Goal: Transaction & Acquisition: Purchase product/service

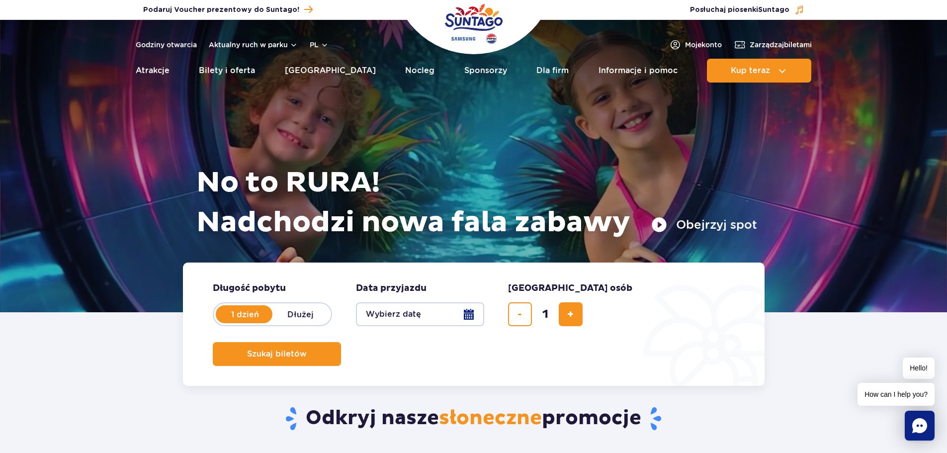
drag, startPoint x: 679, startPoint y: 319, endPoint x: 347, endPoint y: 374, distance: 336.0
click at [341, 342] on button "Szukaj biletów" at bounding box center [277, 354] width 128 height 24
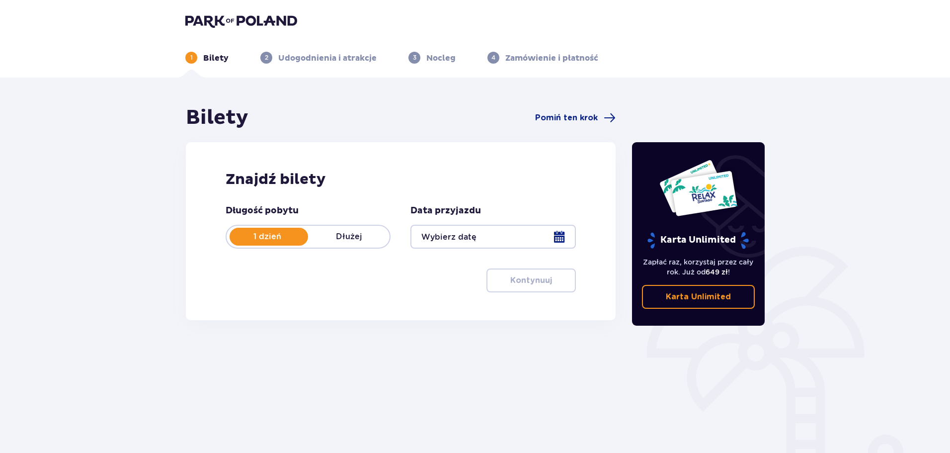
click at [559, 237] on div at bounding box center [493, 237] width 165 height 24
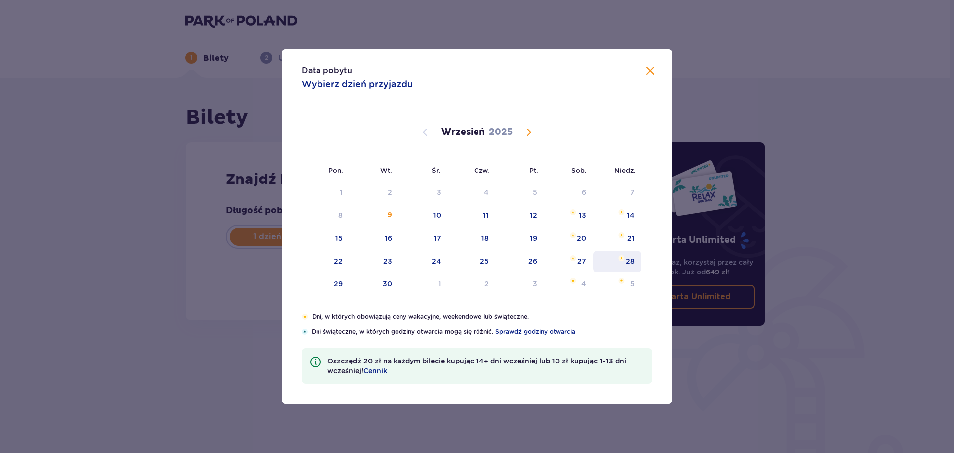
click at [342, 229] on div "15" at bounding box center [326, 239] width 48 height 22
type input "15.09.25"
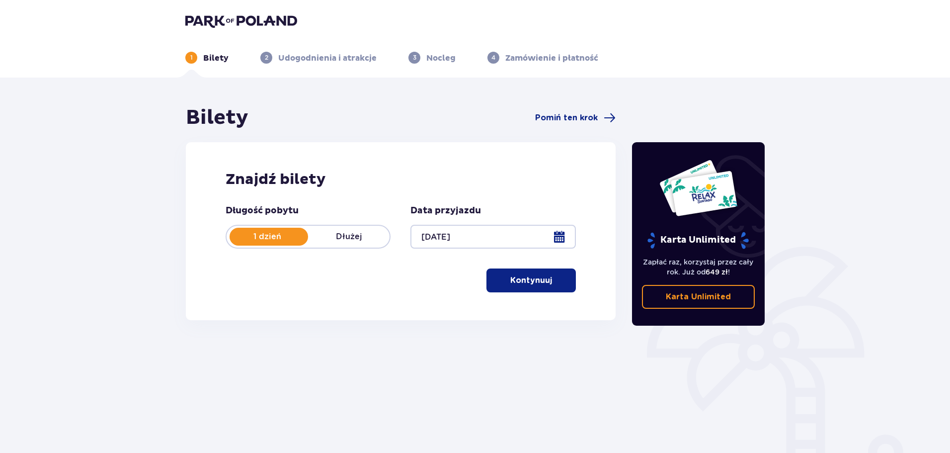
click at [548, 279] on span "button" at bounding box center [554, 280] width 12 height 12
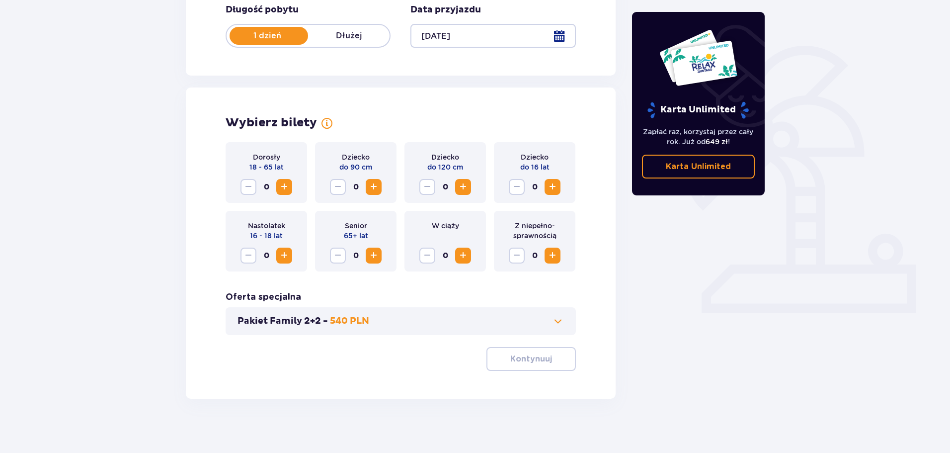
scroll to position [206, 0]
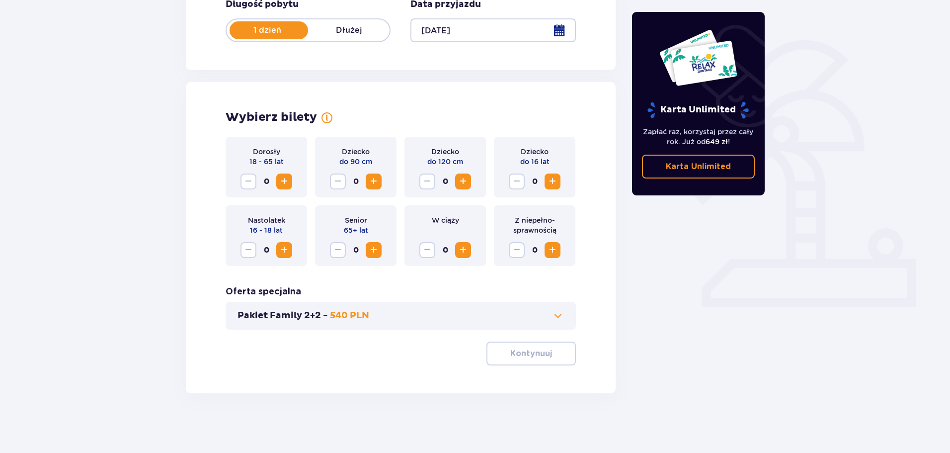
click at [291, 178] on button "Increase" at bounding box center [284, 181] width 16 height 16
click at [539, 360] on button "Kontynuuj" at bounding box center [531, 354] width 89 height 24
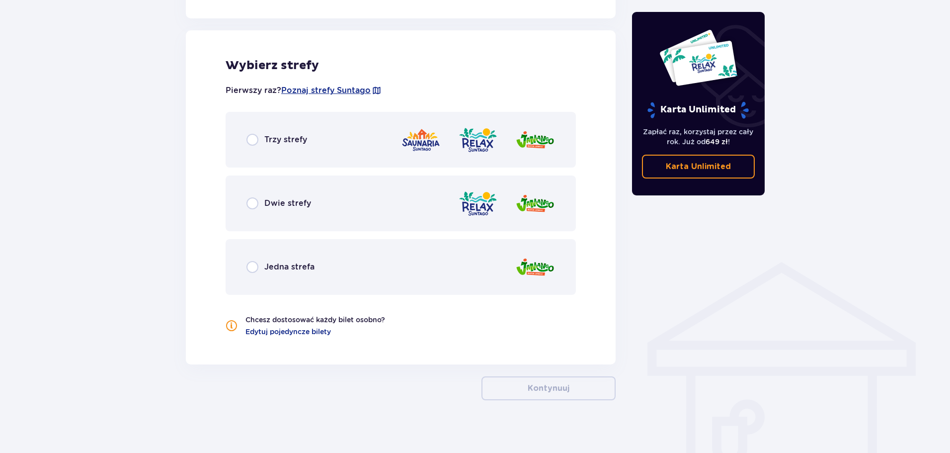
scroll to position [552, 0]
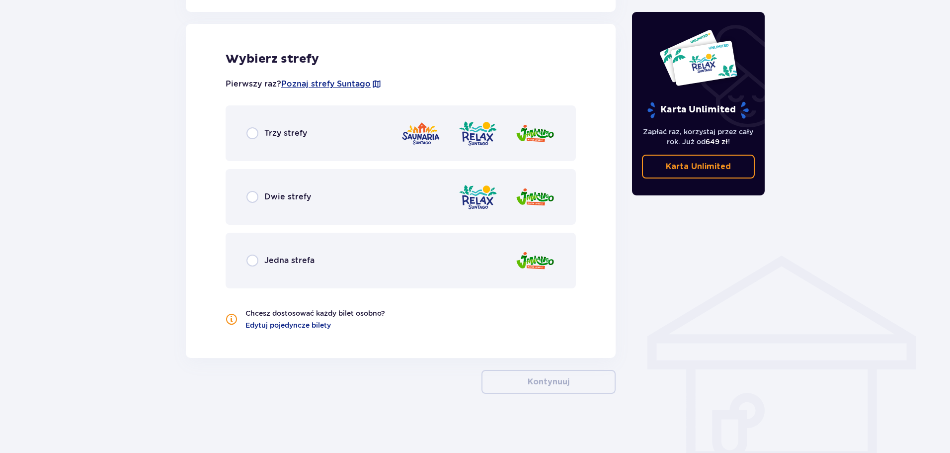
click at [312, 262] on p "Jedna strefa" at bounding box center [289, 260] width 50 height 11
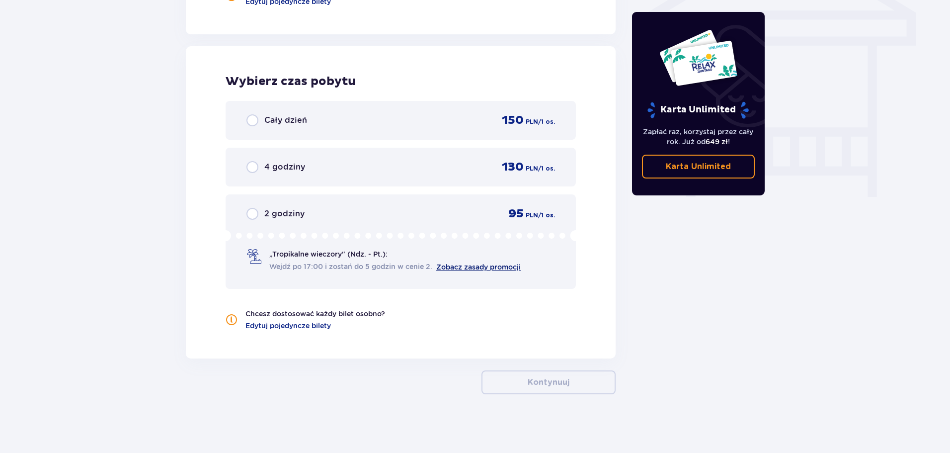
scroll to position [876, 0]
click at [411, 211] on div "2 godziny 95 PLN / 1 os." at bounding box center [401, 212] width 309 height 15
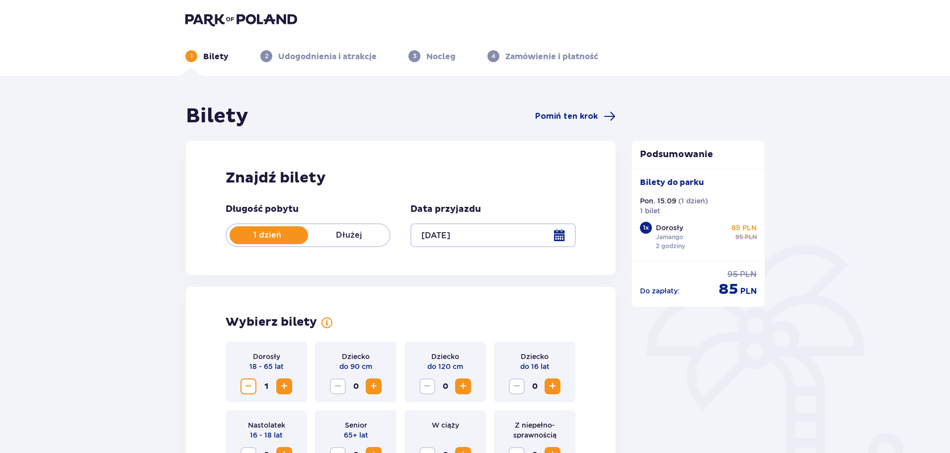
scroll to position [0, 0]
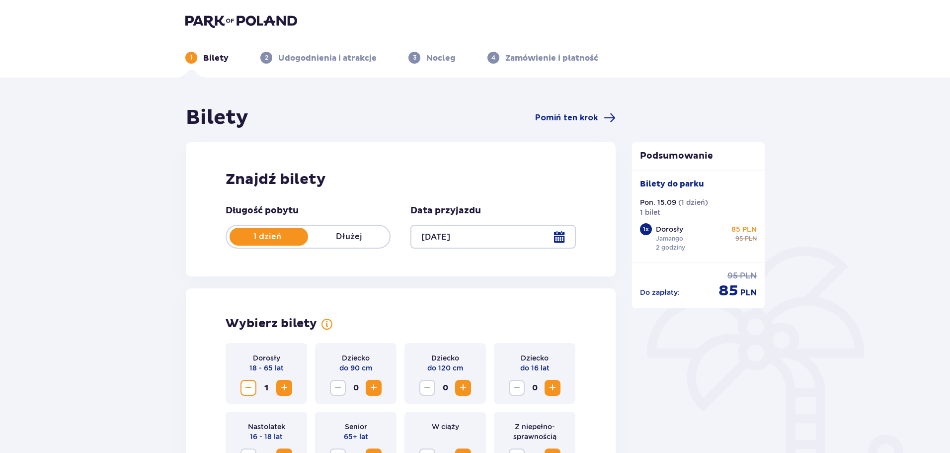
click at [256, 20] on img at bounding box center [241, 21] width 112 height 14
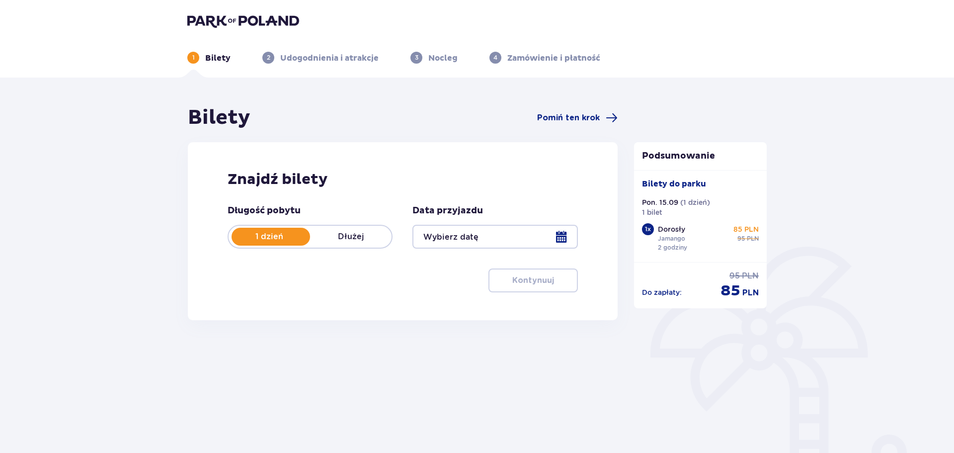
type input "[DATE]"
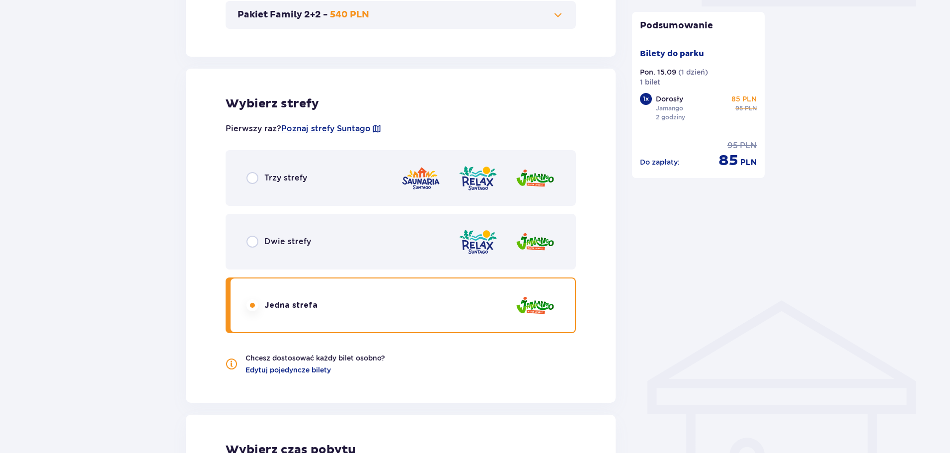
scroll to position [497, 0]
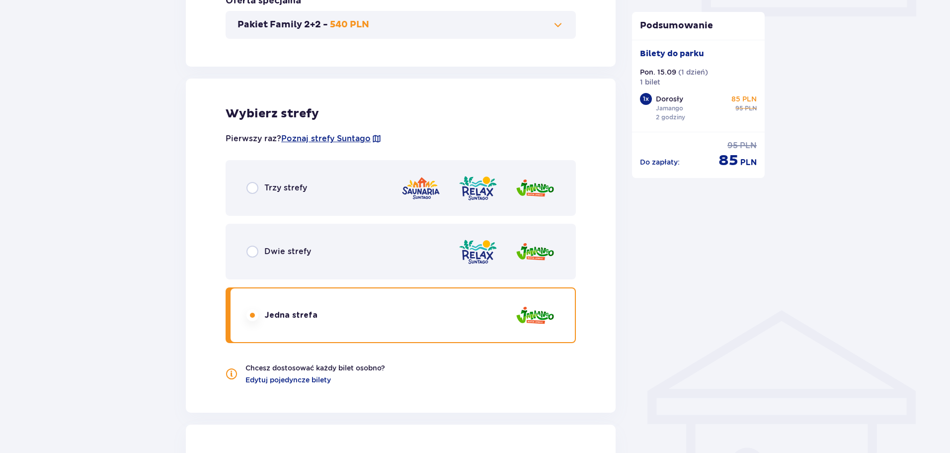
click at [353, 269] on div "Dwie strefy" at bounding box center [401, 252] width 350 height 56
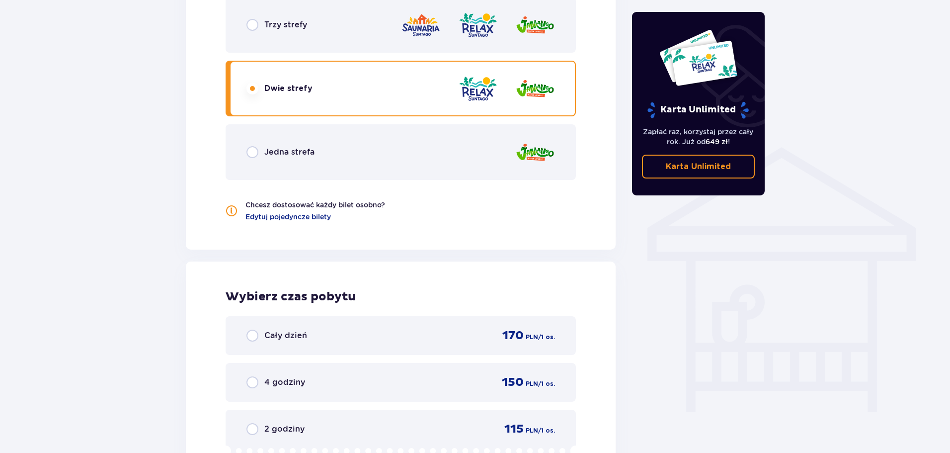
scroll to position [628, 0]
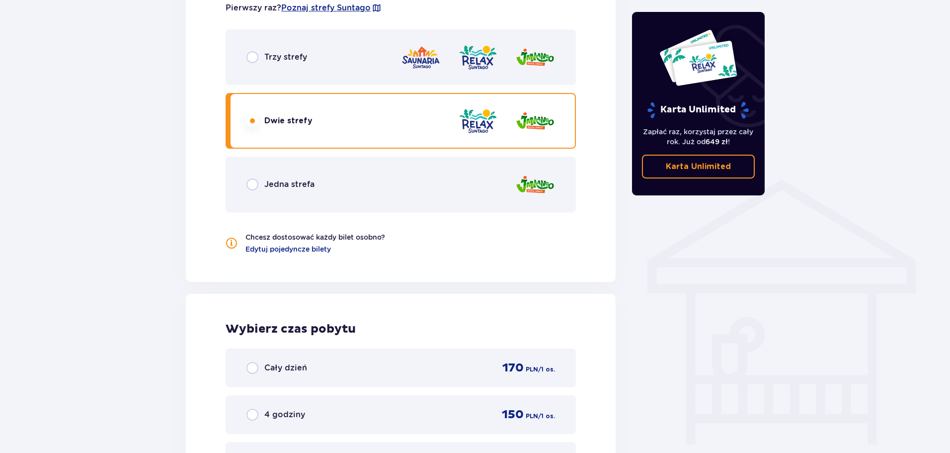
click at [338, 184] on div "Jedna strefa" at bounding box center [401, 185] width 350 height 56
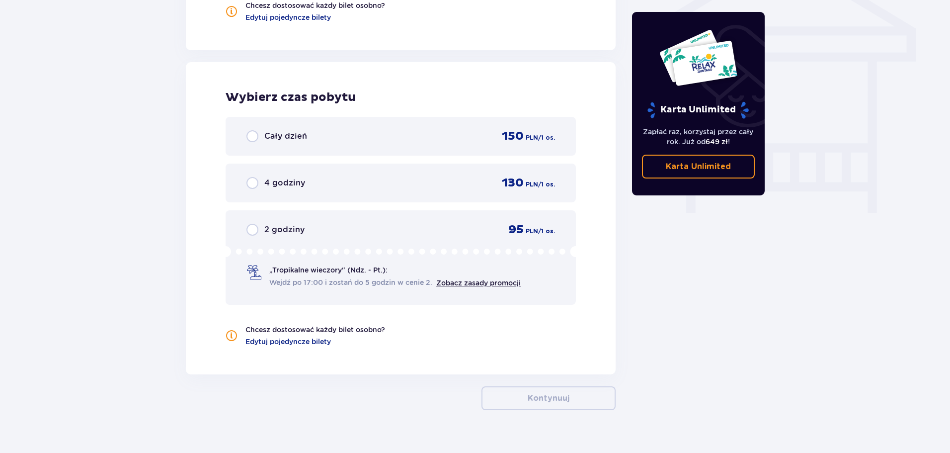
scroll to position [678, 0]
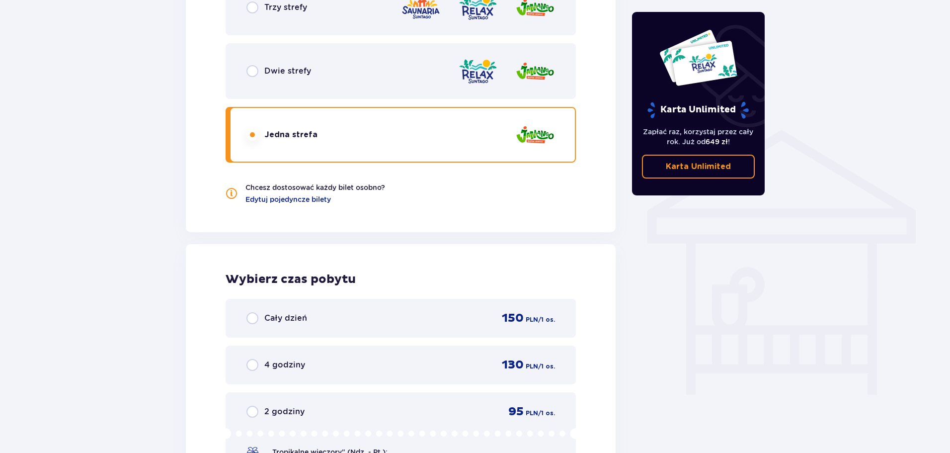
click at [429, 412] on div "2 godziny 95 PLN / 1 os." at bounding box center [401, 411] width 309 height 15
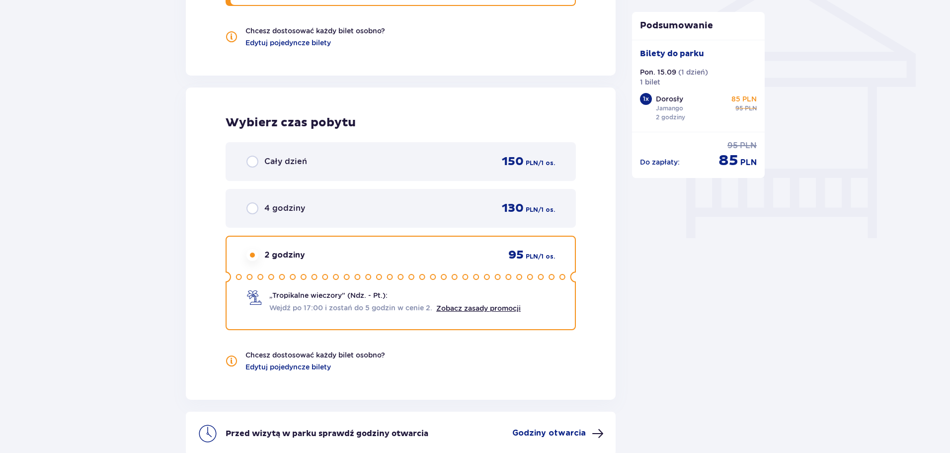
scroll to position [932, 0]
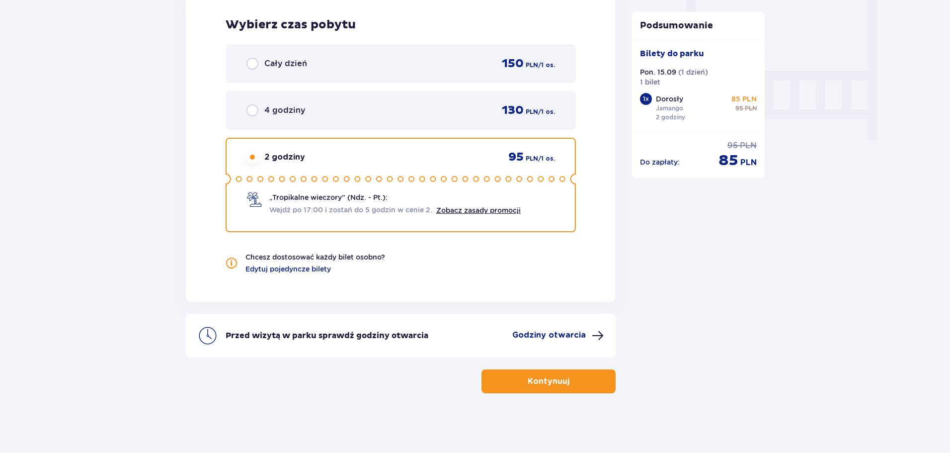
click at [587, 376] on button "Kontynuuj" at bounding box center [549, 381] width 134 height 24
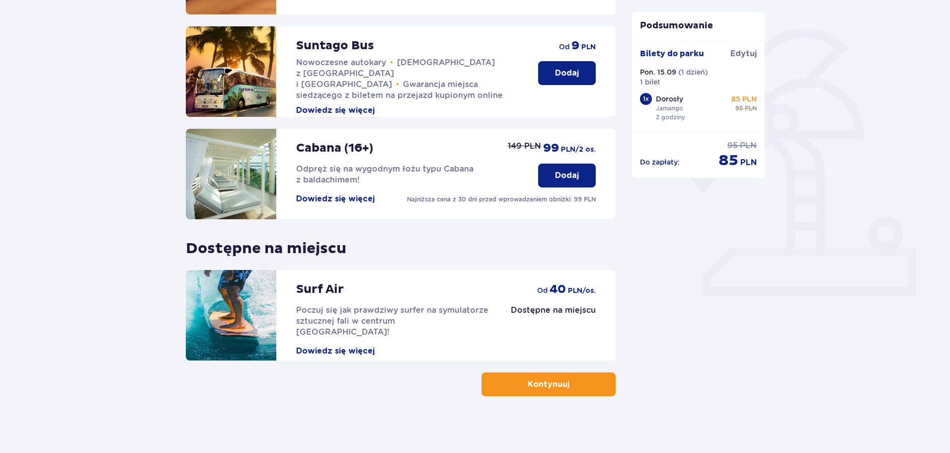
scroll to position [221, 0]
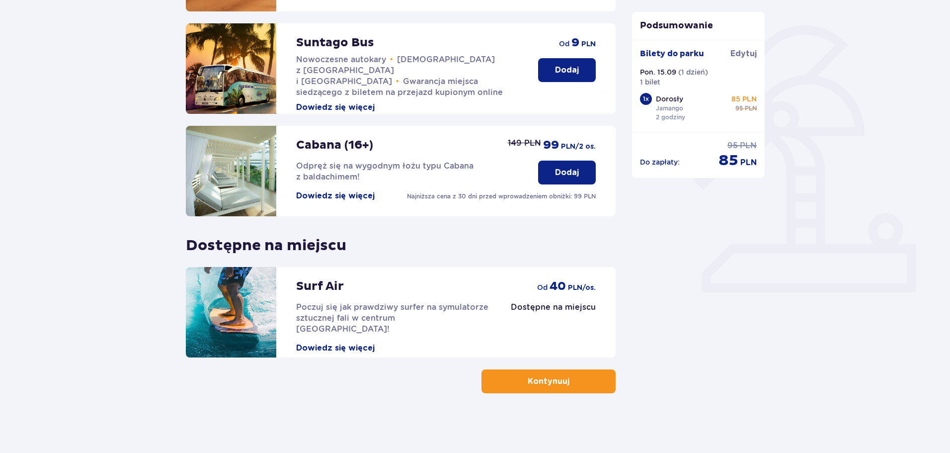
click at [583, 375] on button "Kontynuuj" at bounding box center [549, 381] width 134 height 24
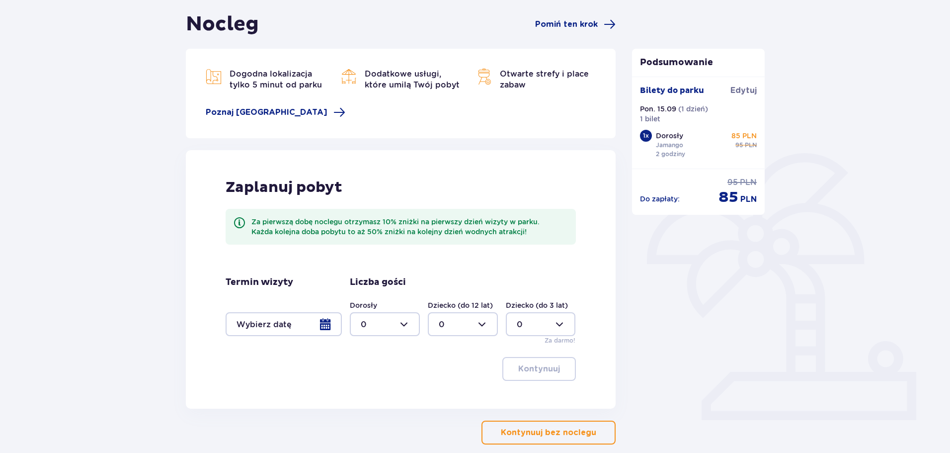
scroll to position [145, 0]
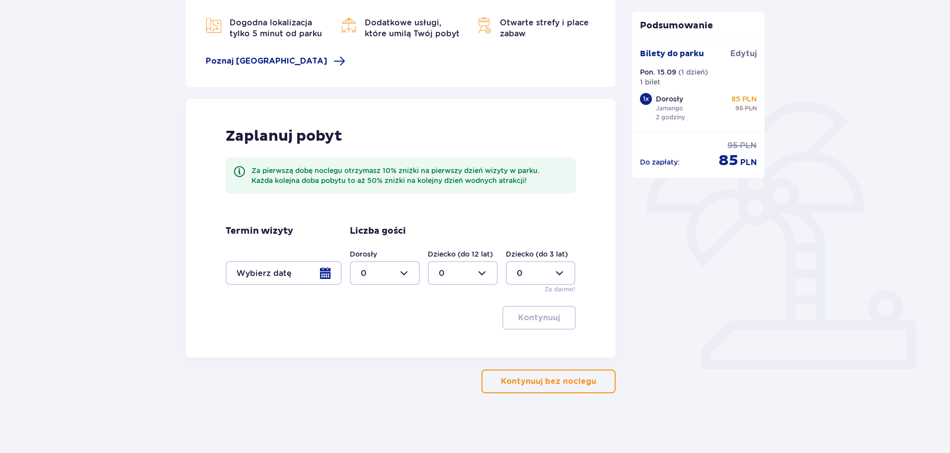
click at [331, 276] on div at bounding box center [284, 273] width 116 height 24
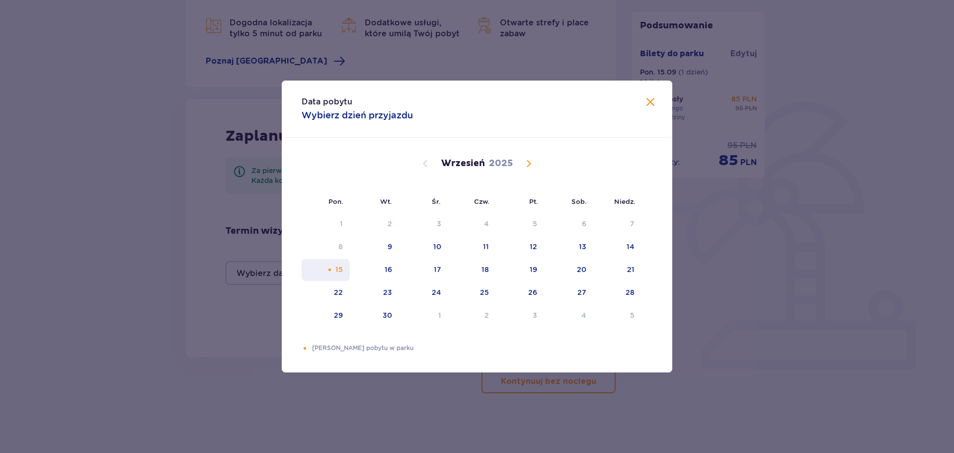
click at [335, 270] on div "15" at bounding box center [326, 270] width 48 height 22
click at [436, 379] on div "Data pobytu Wybierz dzień przyjazdu Pon. Wt. Śr. Czw. Pt. Sob. Niedz. Sierpień …" at bounding box center [477, 226] width 954 height 453
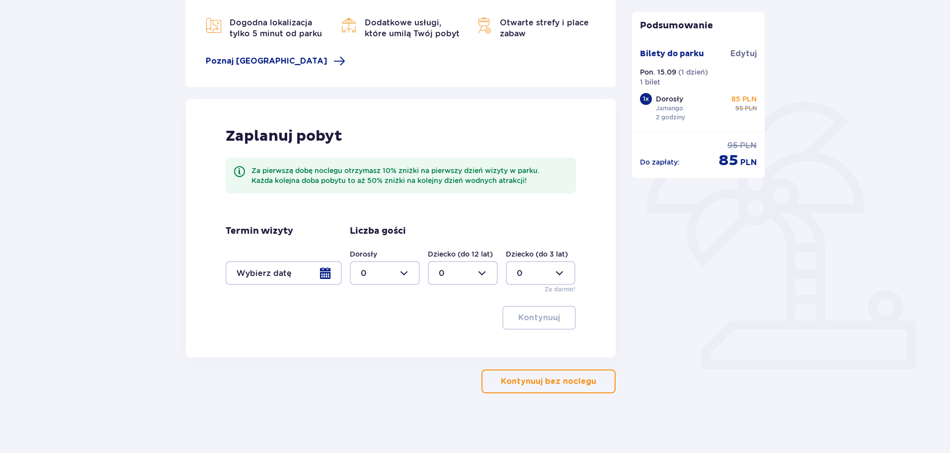
click at [326, 276] on div at bounding box center [284, 273] width 116 height 24
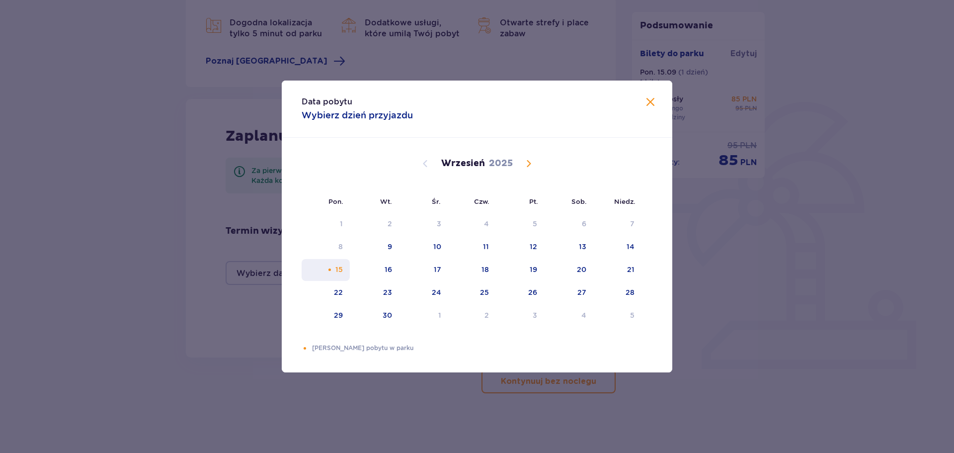
click at [326, 269] on div "15" at bounding box center [326, 270] width 48 height 22
click at [331, 272] on div "Selected as start date. poniedziałek, 15 września 2025" at bounding box center [330, 269] width 6 height 6
click at [655, 102] on span at bounding box center [651, 102] width 12 height 12
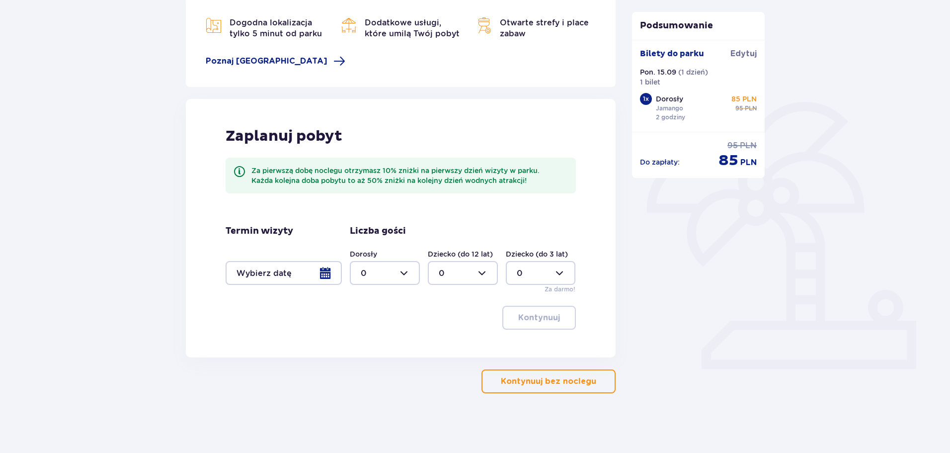
click at [325, 270] on div at bounding box center [284, 273] width 116 height 24
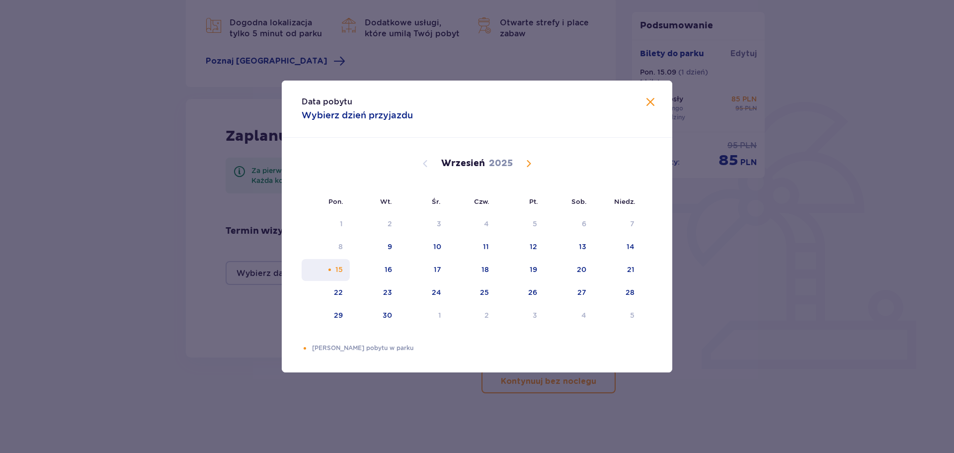
click at [338, 269] on div "15" at bounding box center [339, 269] width 7 height 10
click at [369, 269] on div "16" at bounding box center [374, 270] width 49 height 22
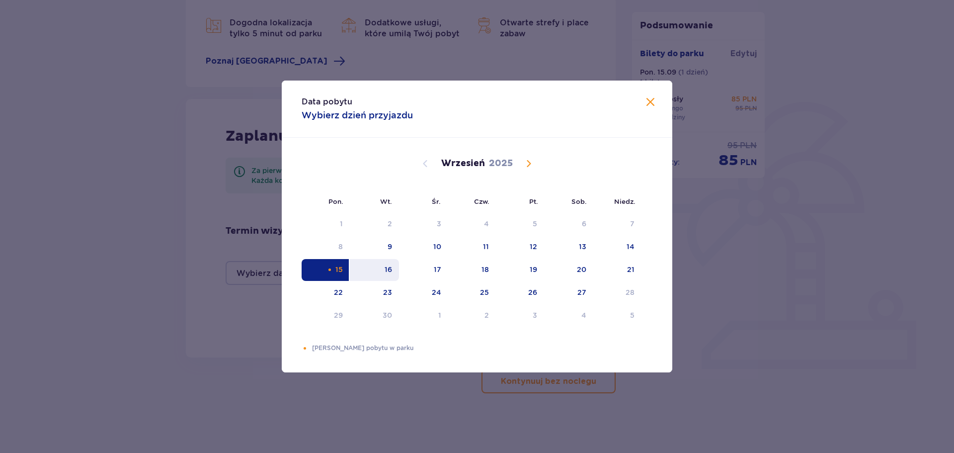
type input "15.09.25 - 16.09.25"
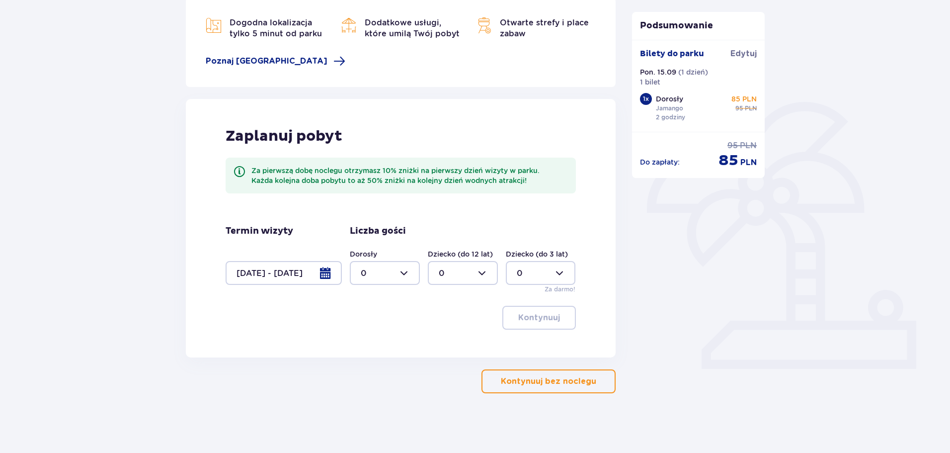
click at [555, 378] on p "Kontynuuj bez noclegu" at bounding box center [548, 381] width 95 height 11
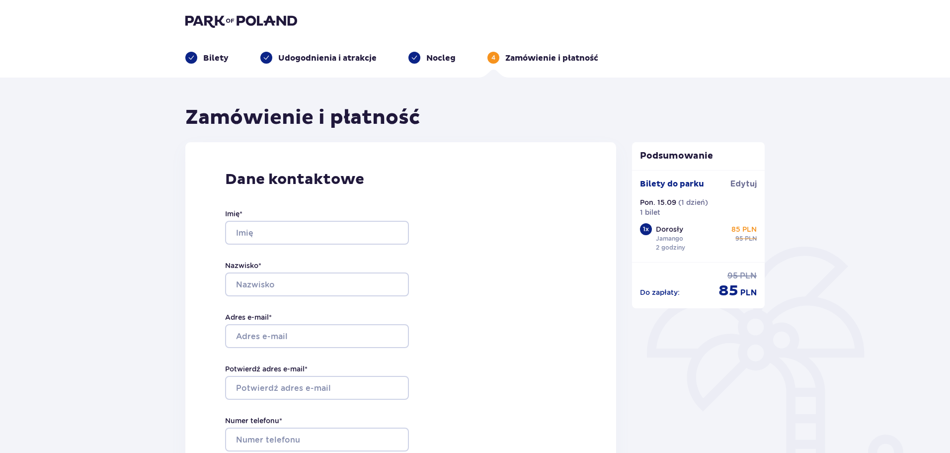
click at [358, 215] on div "Imię *" at bounding box center [317, 227] width 184 height 36
click at [352, 229] on input "Imię *" at bounding box center [317, 233] width 184 height 24
type input "Adrian"
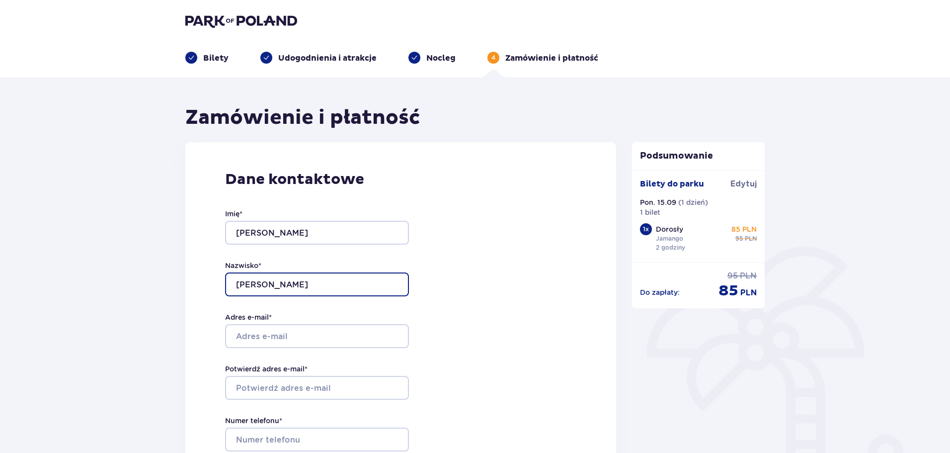
type input "Krawczyński"
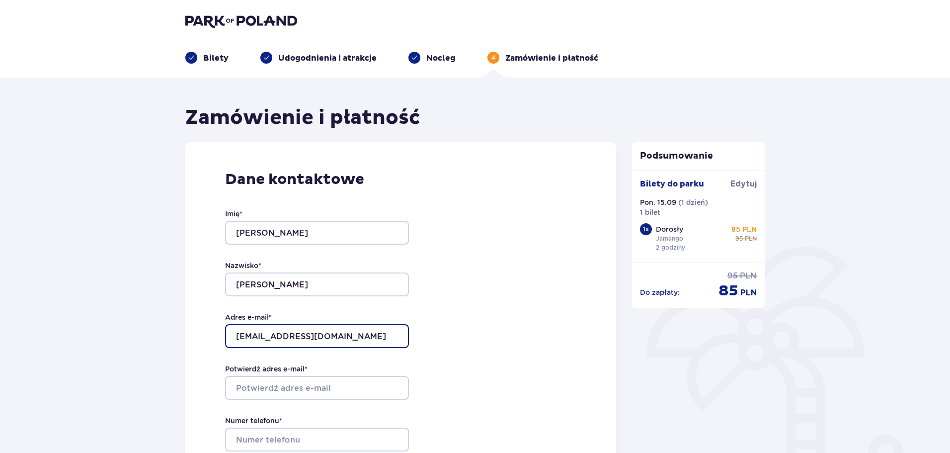
type input "a.krawczynski1@gmail.com"
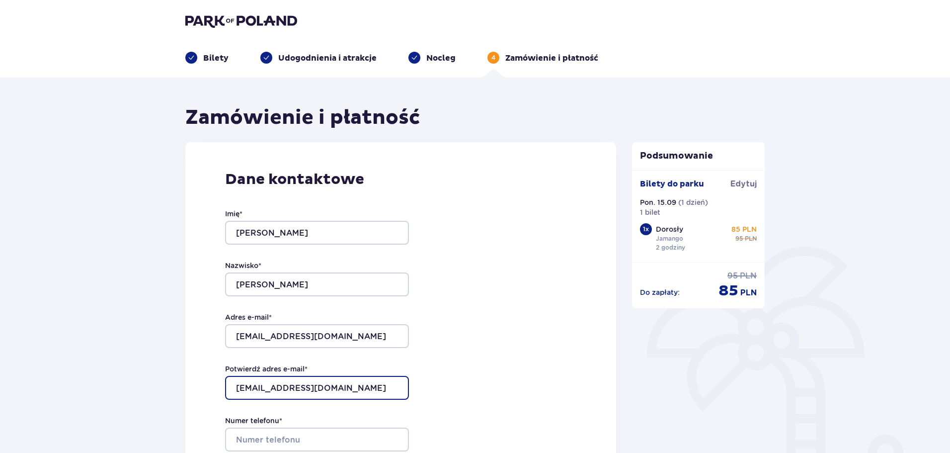
type input "a.krawczynski1@gmail.com"
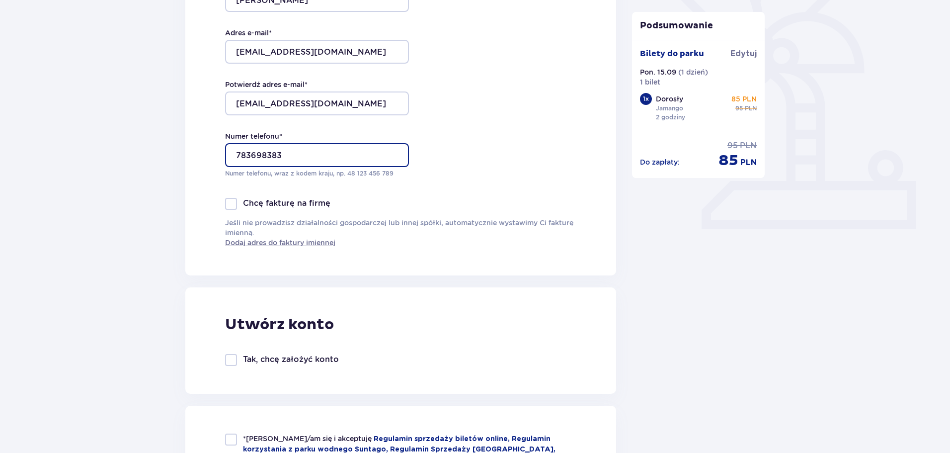
scroll to position [298, 0]
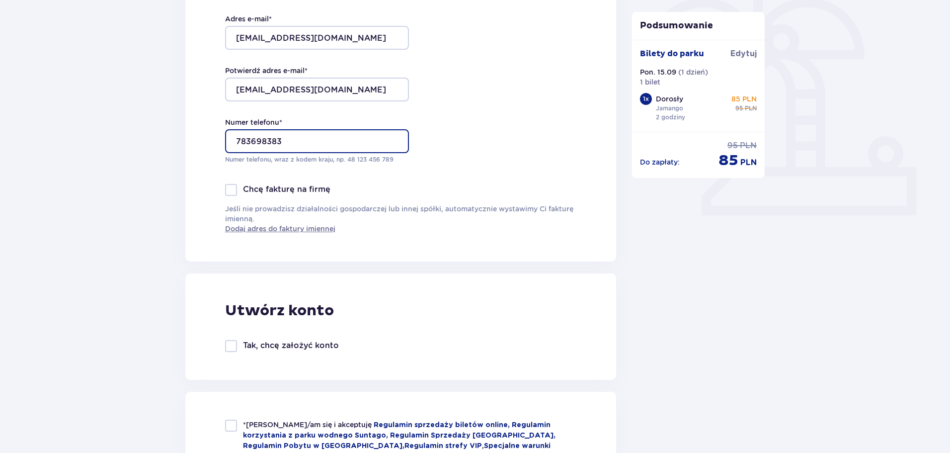
type input "783698383"
click at [326, 343] on p "Tak, chcę założyć konto" at bounding box center [291, 345] width 96 height 11
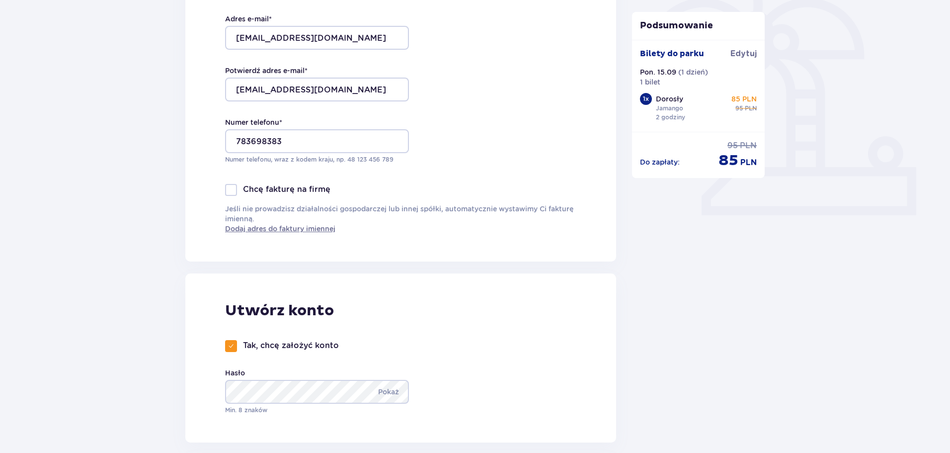
click at [338, 338] on div "Utwórz konto Tak, chcę założyć konto Hasło Pokaż Min. 8 znaków" at bounding box center [400, 357] width 431 height 169
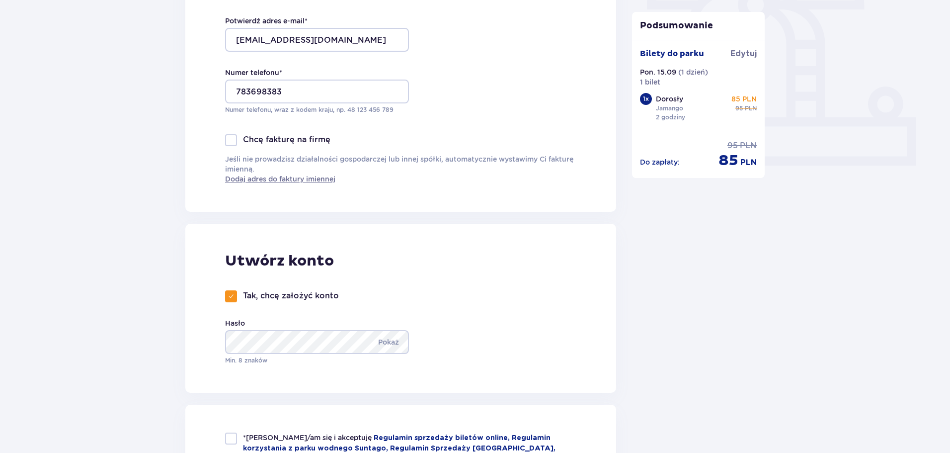
click at [320, 301] on p "Tak, chcę założyć konto" at bounding box center [291, 295] width 96 height 11
checkbox input "false"
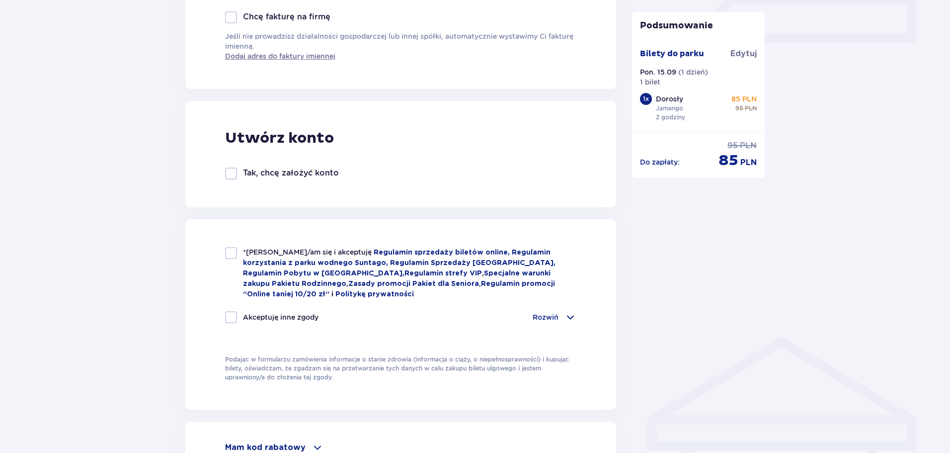
scroll to position [497, 0]
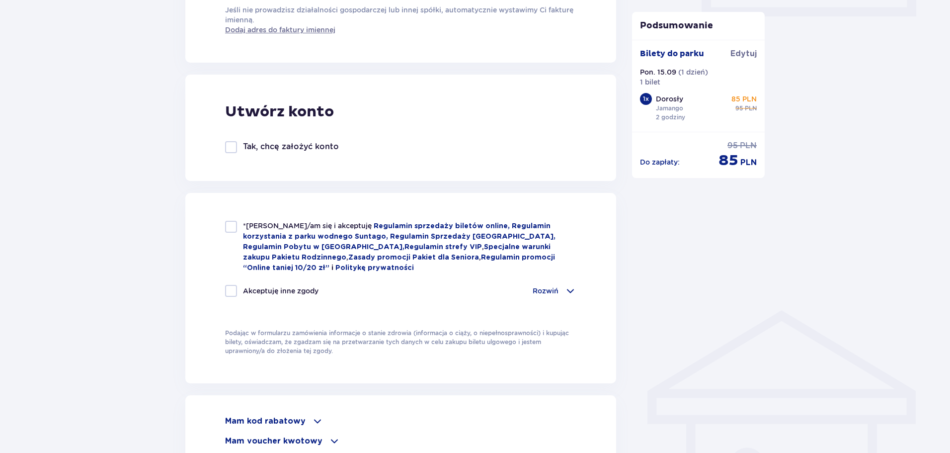
click at [307, 251] on p "*Zapoznałem/am się i akceptuję Regulamin sprzedaży biletów online, Regulamin ko…" at bounding box center [410, 247] width 334 height 52
click at [230, 228] on div at bounding box center [231, 227] width 12 height 12
checkbox input "true"
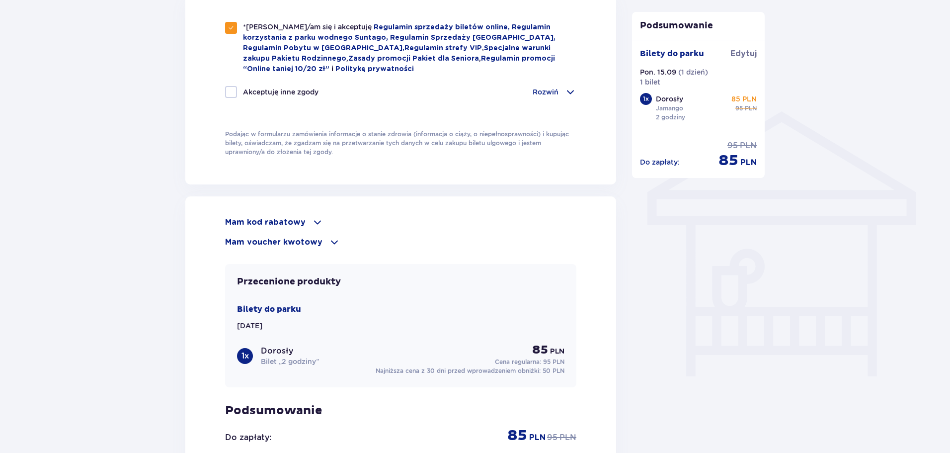
scroll to position [795, 0]
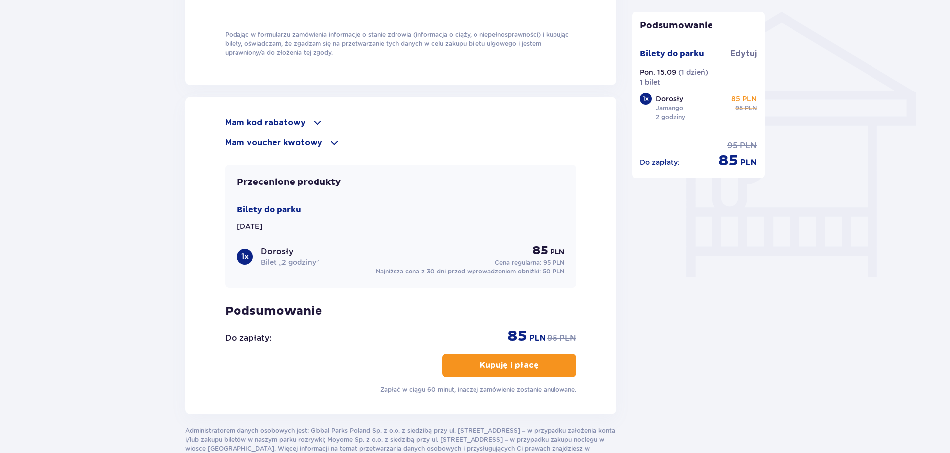
click at [563, 377] on div "Mam kod rabatowy Zastosuj Mam voucher kwotowy Zastosuj Przecenione produkty Bil…" at bounding box center [400, 255] width 351 height 277
click at [558, 371] on button "Kupuję i płacę" at bounding box center [509, 365] width 134 height 24
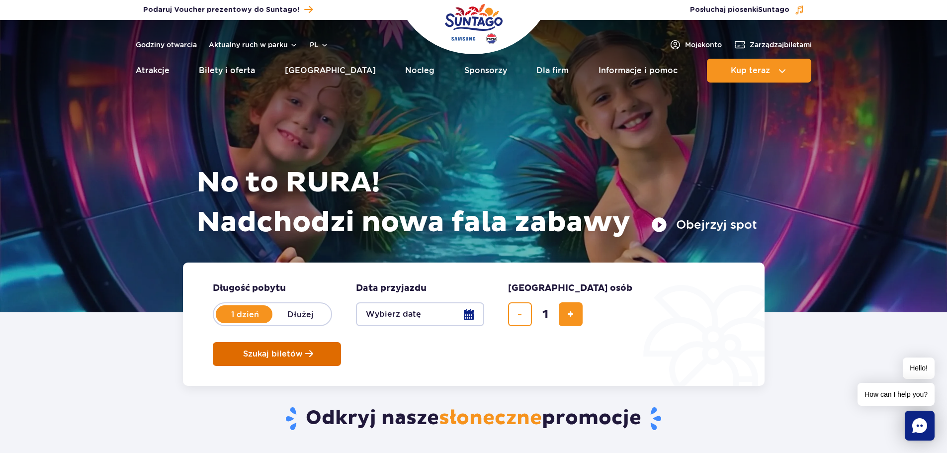
click at [341, 342] on button "Szukaj biletów" at bounding box center [277, 354] width 128 height 24
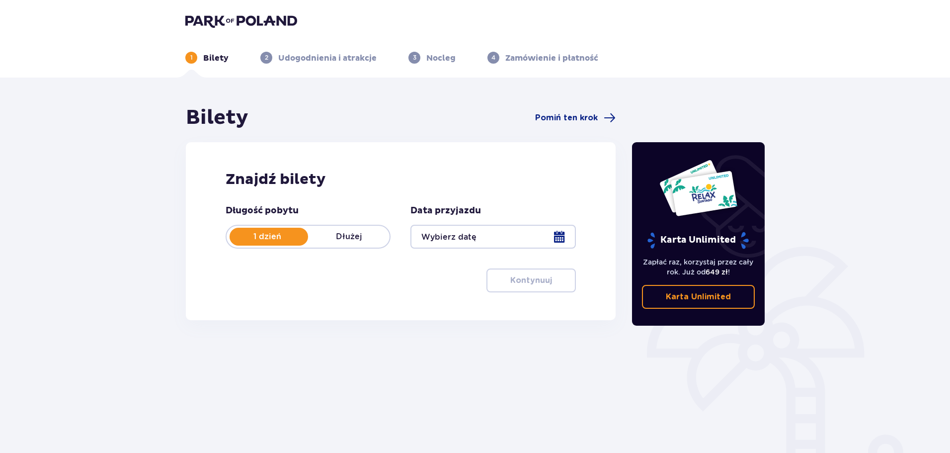
click at [558, 238] on div at bounding box center [493, 237] width 165 height 24
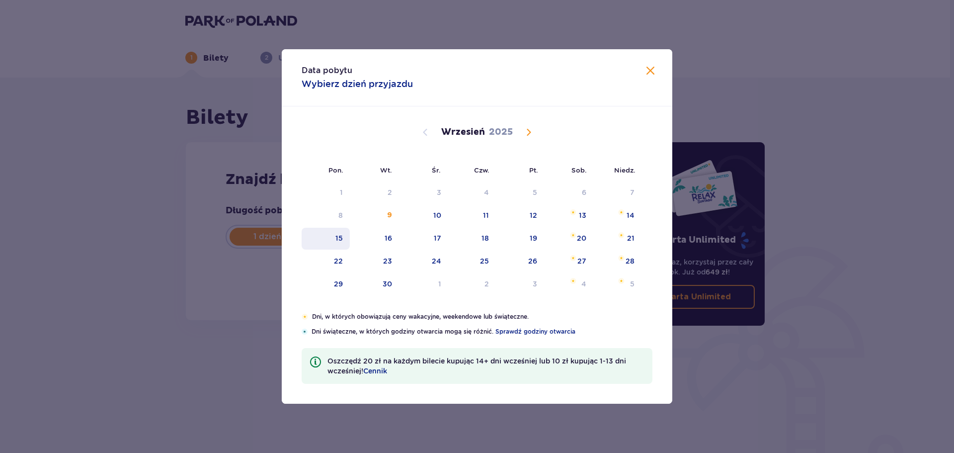
click at [353, 234] on div "16" at bounding box center [374, 239] width 49 height 22
type input "[DATE]"
click at [342, 239] on div "15" at bounding box center [339, 238] width 7 height 10
click at [730, 394] on div "Karta Unlimited Zapłać raz, korzystaj przez cały rok. Już od 649 zł ! Karta Unl…" at bounding box center [698, 276] width 149 height 342
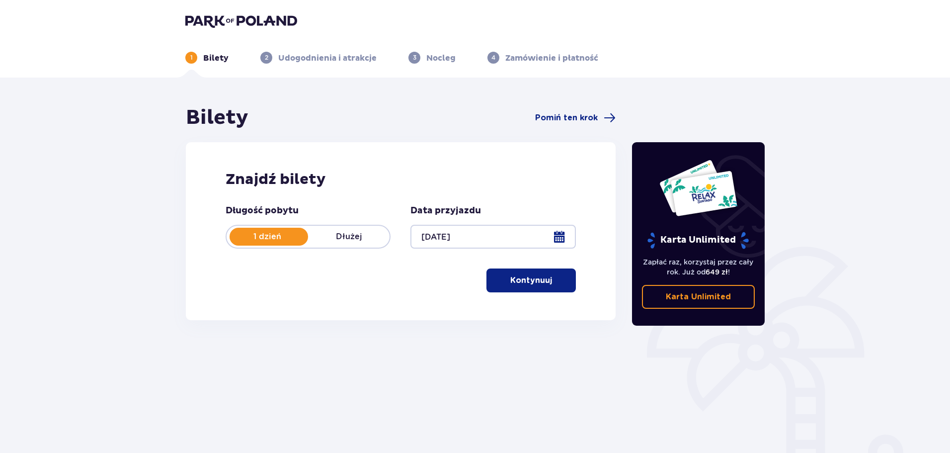
click at [540, 288] on button "Kontynuuj" at bounding box center [531, 280] width 89 height 24
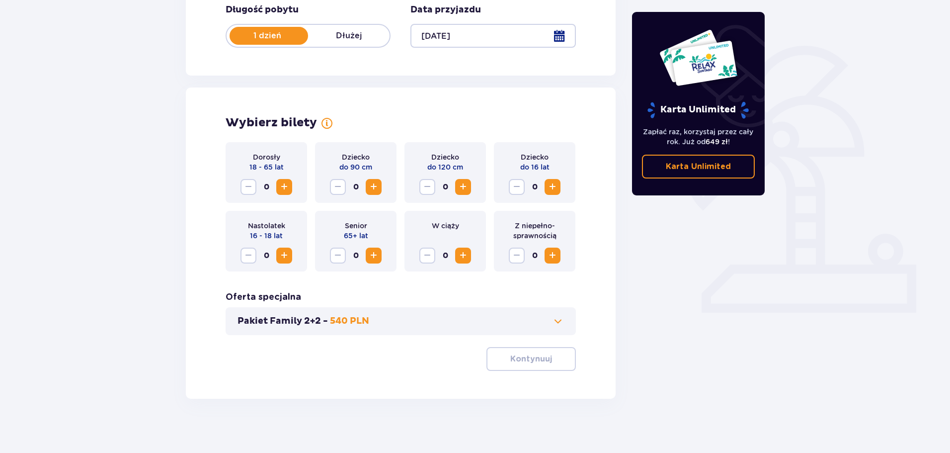
scroll to position [206, 0]
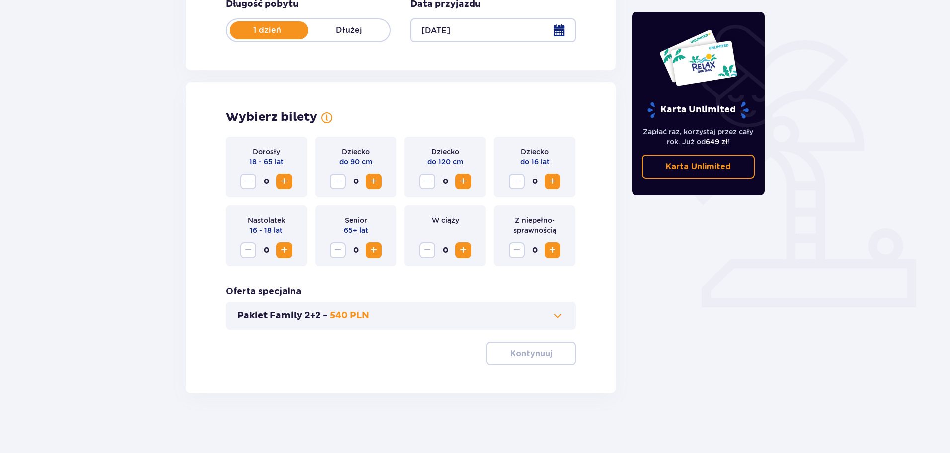
click at [286, 181] on span "Increase" at bounding box center [284, 181] width 12 height 12
click at [512, 351] on p "Kontynuuj" at bounding box center [532, 353] width 42 height 11
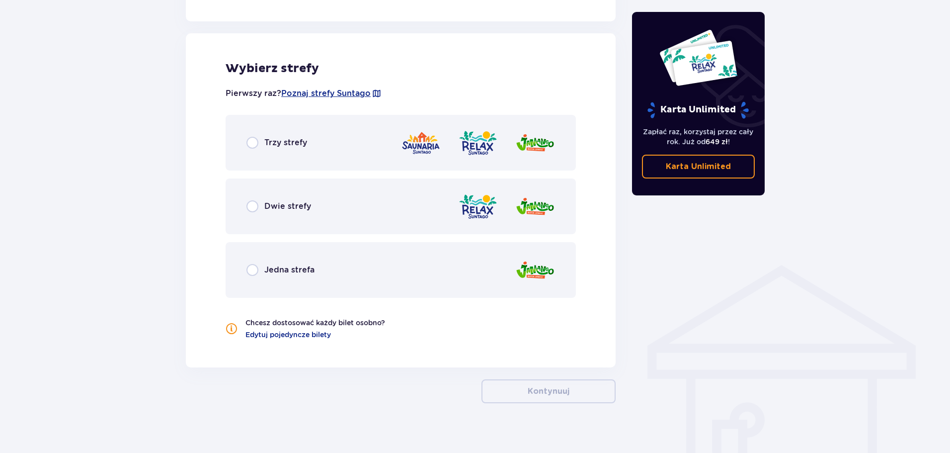
scroll to position [552, 0]
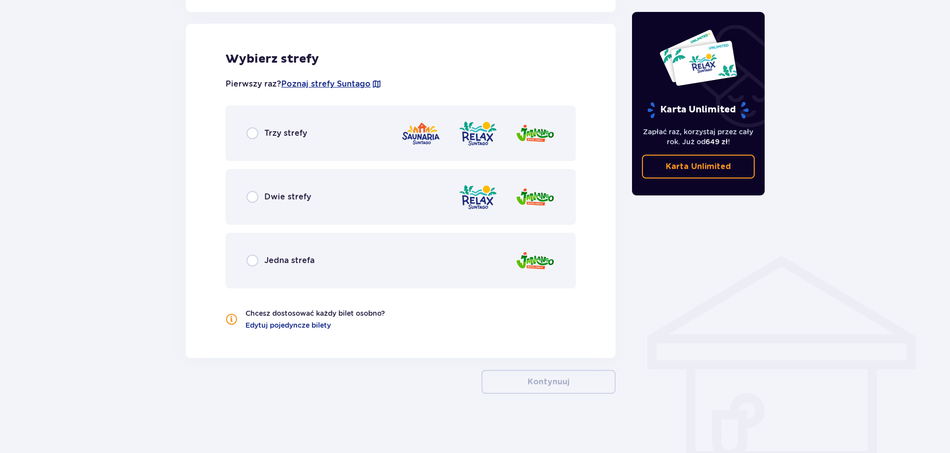
click at [389, 264] on div "Jedna strefa" at bounding box center [401, 261] width 350 height 56
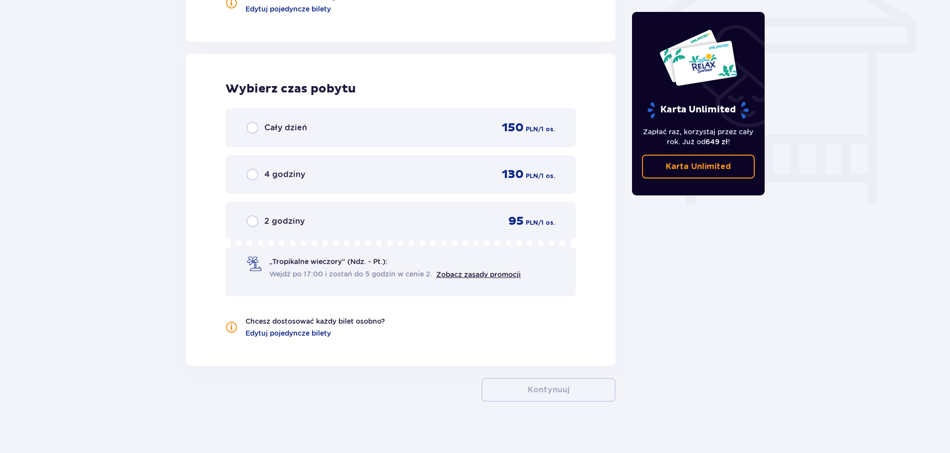
scroll to position [876, 0]
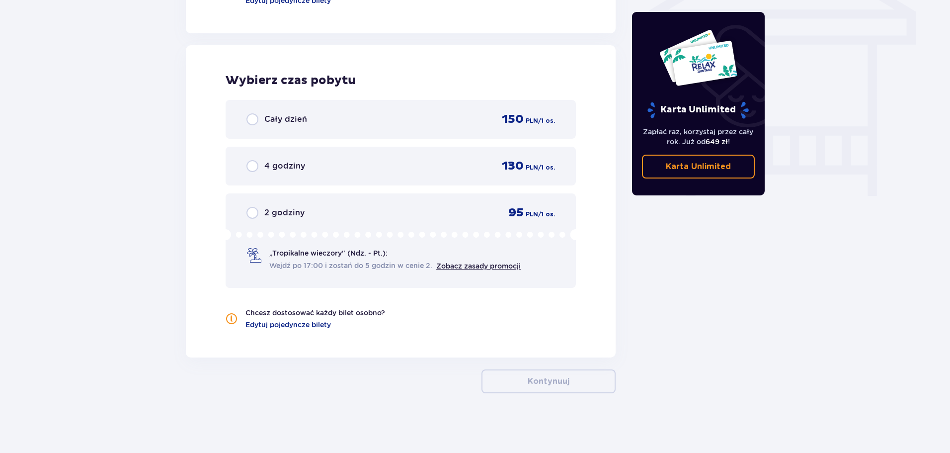
click at [337, 224] on div "2 godziny 95 PLN / 1 os. „Tropikalne wieczory" (Ndz. - Pt.): Wejdź po 17:00 i z…" at bounding box center [401, 240] width 350 height 94
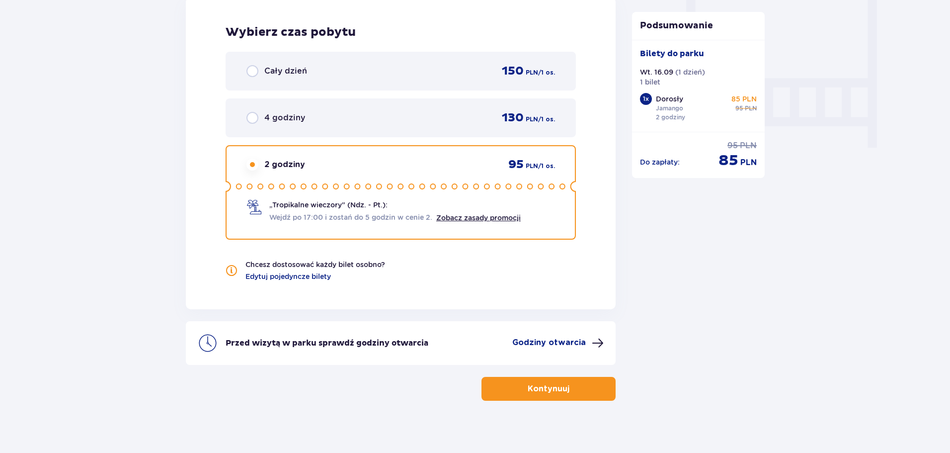
scroll to position [932, 0]
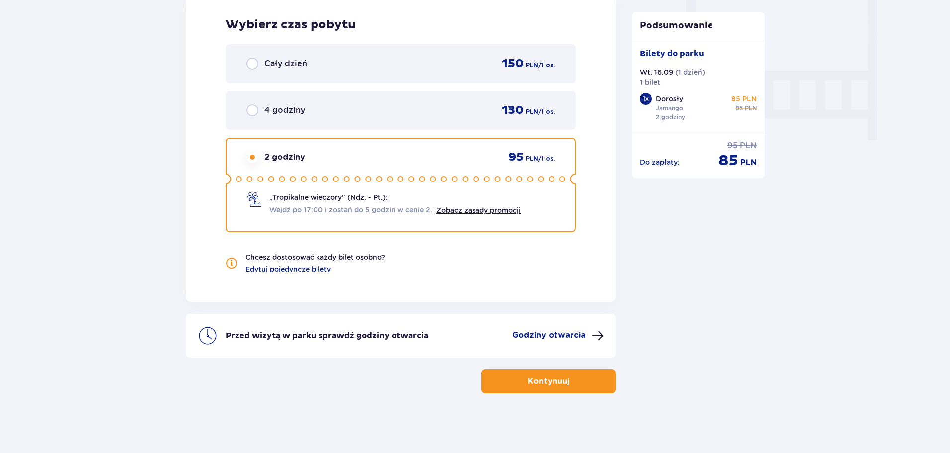
click at [548, 371] on button "Kontynuuj" at bounding box center [549, 381] width 134 height 24
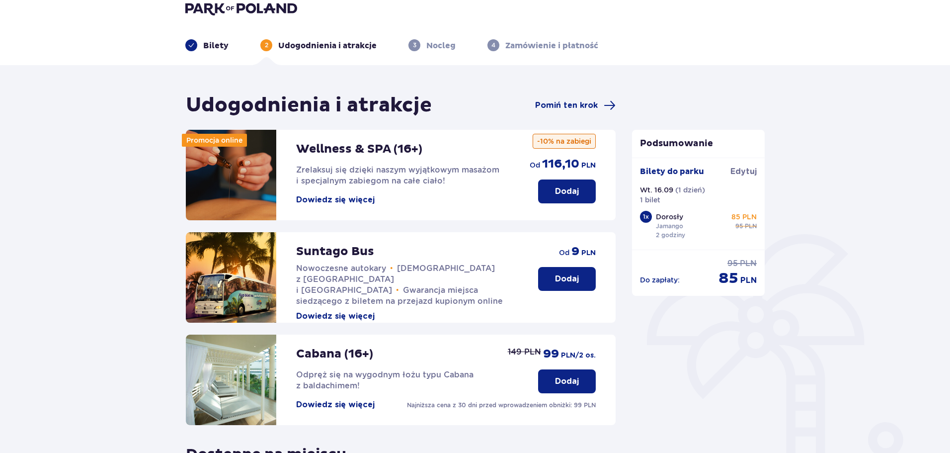
scroll to position [199, 0]
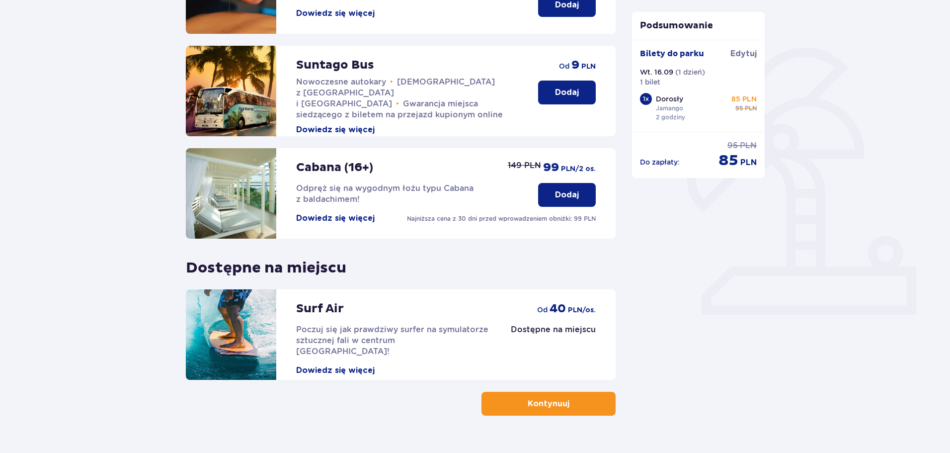
click at [350, 365] on button "Dowiedz się więcej" at bounding box center [335, 370] width 79 height 11
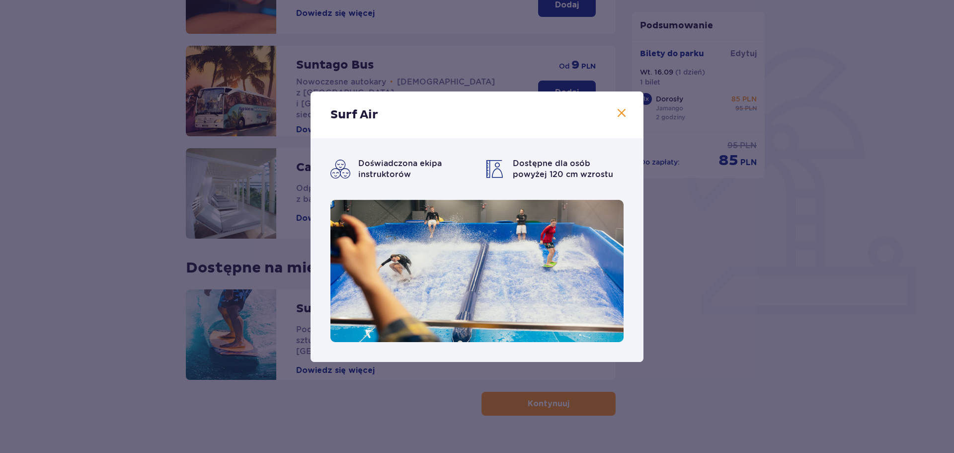
click at [620, 117] on span at bounding box center [622, 113] width 12 height 12
